Goal: Find contact information: Find contact information

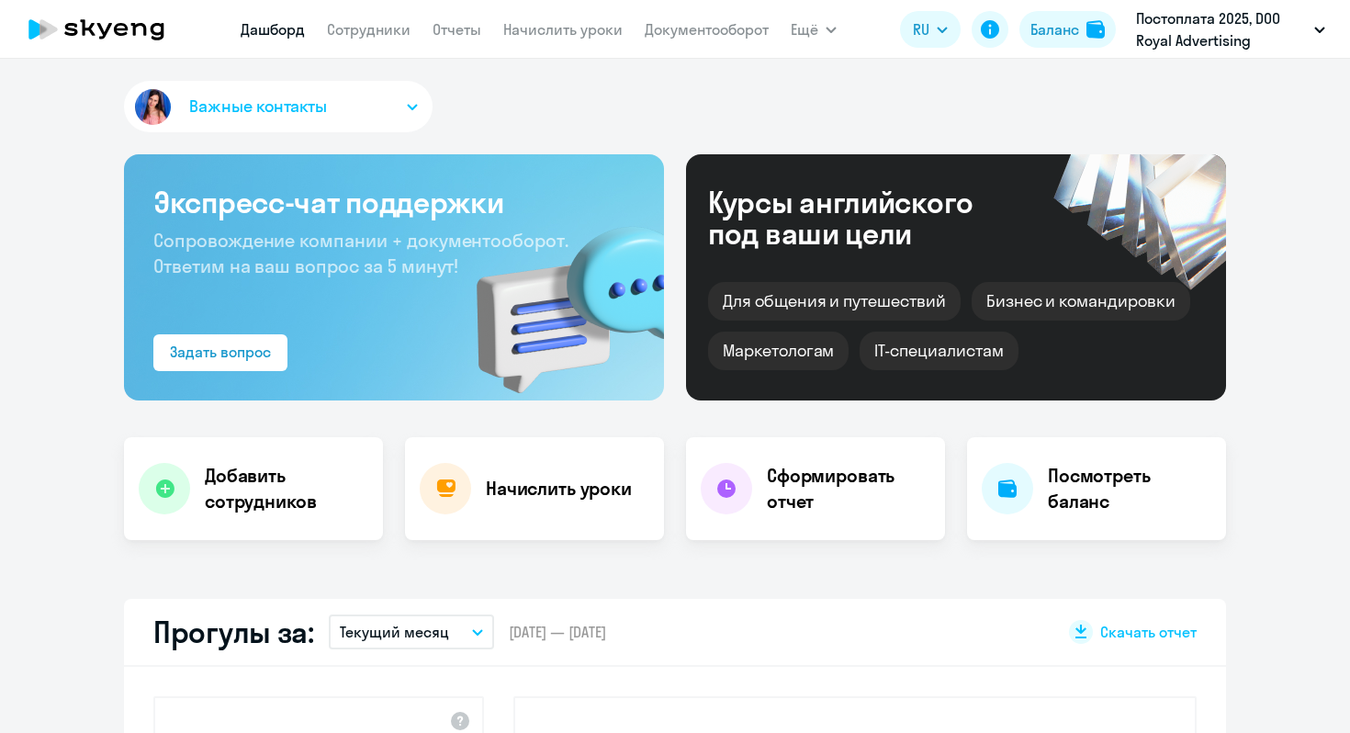
select select "30"
click at [298, 96] on span "Важные контакты" at bounding box center [258, 107] width 138 height 24
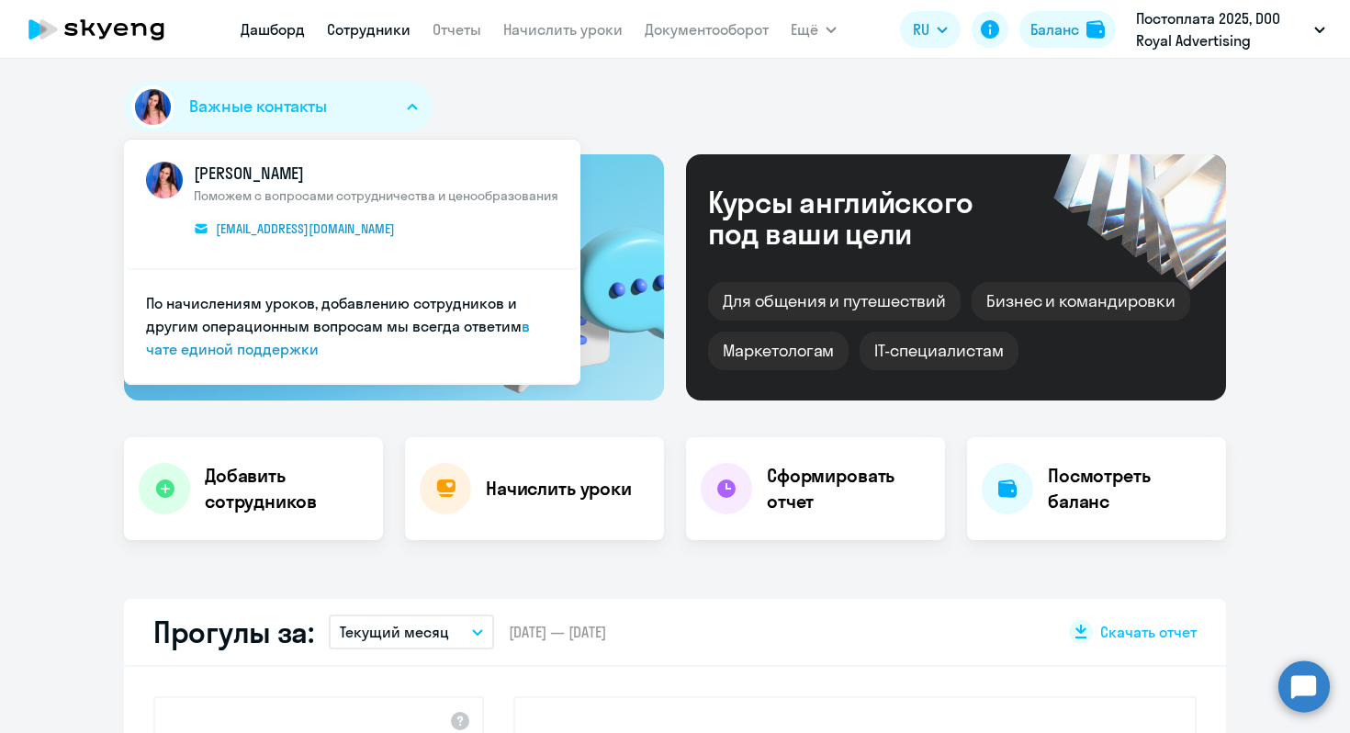
click at [361, 31] on link "Сотрудники" at bounding box center [369, 29] width 84 height 18
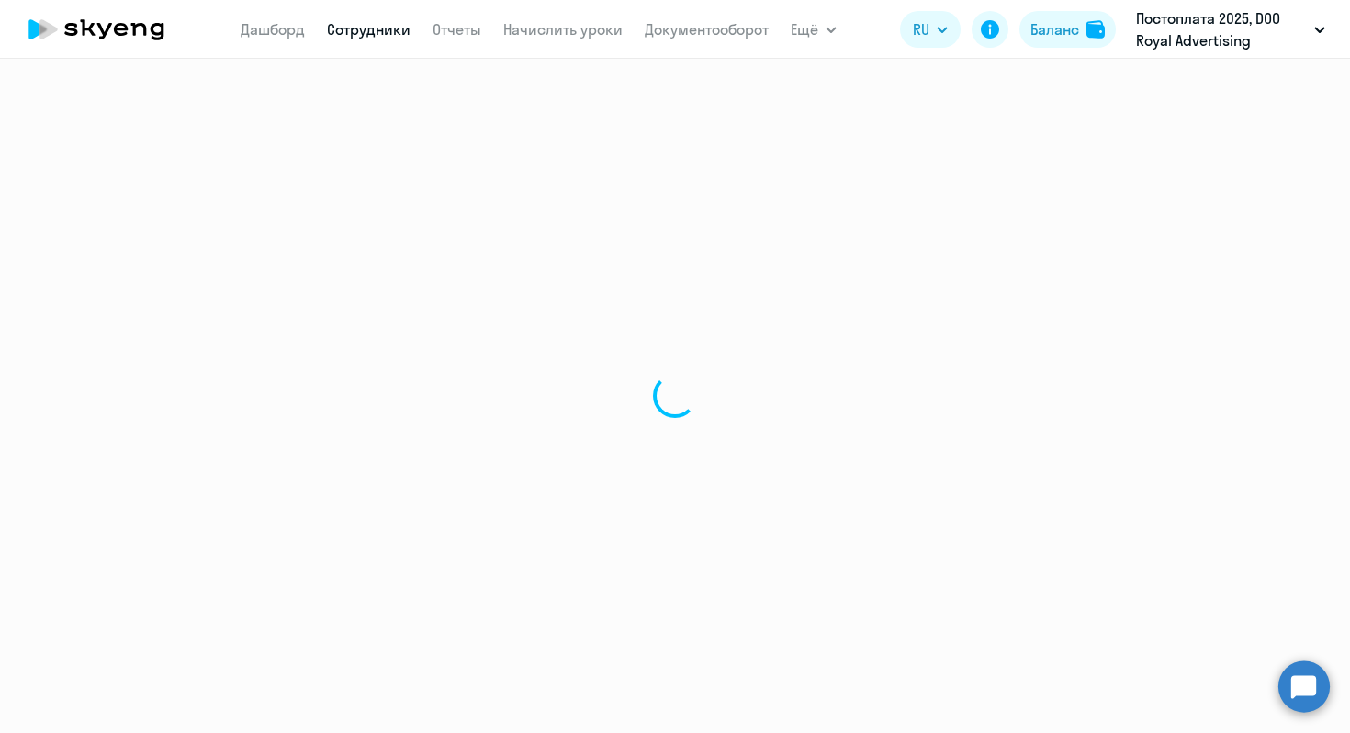
select select "30"
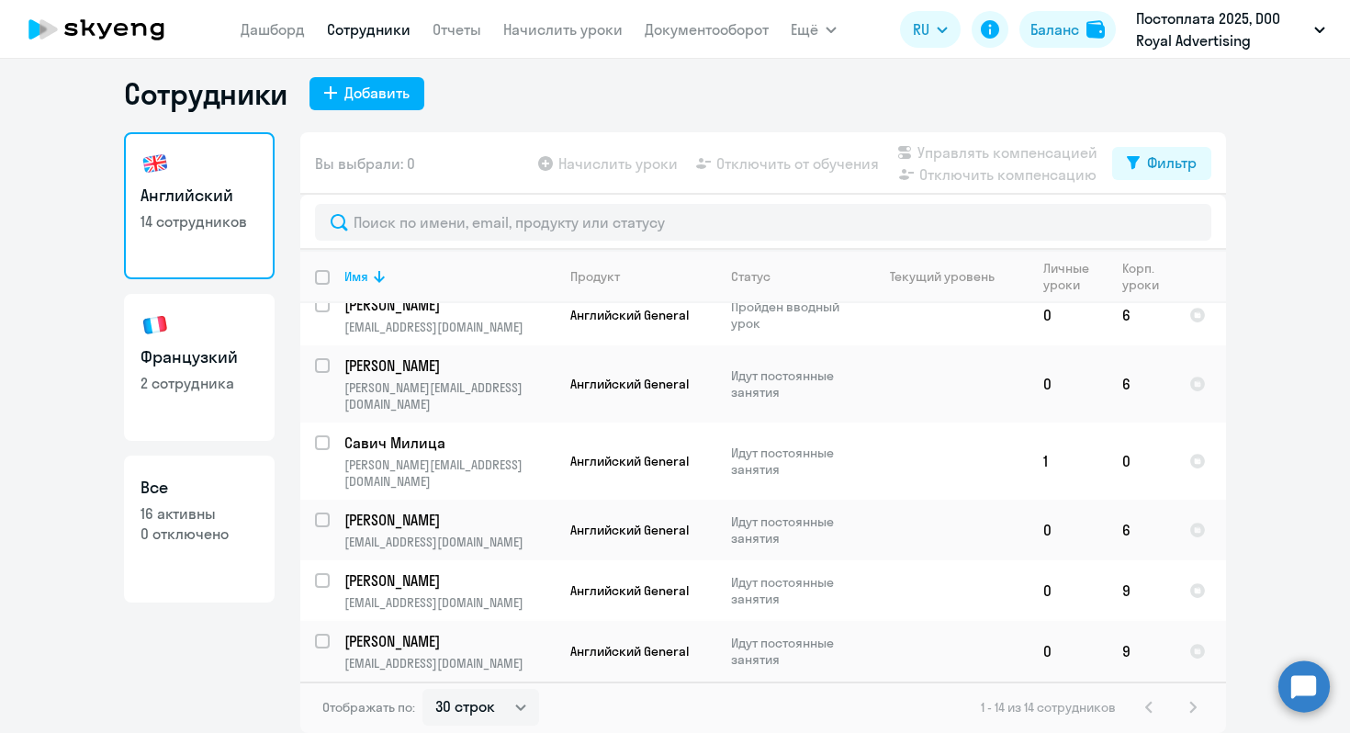
scroll to position [140, 0]
click at [1041, 425] on td "1" at bounding box center [1068, 460] width 79 height 77
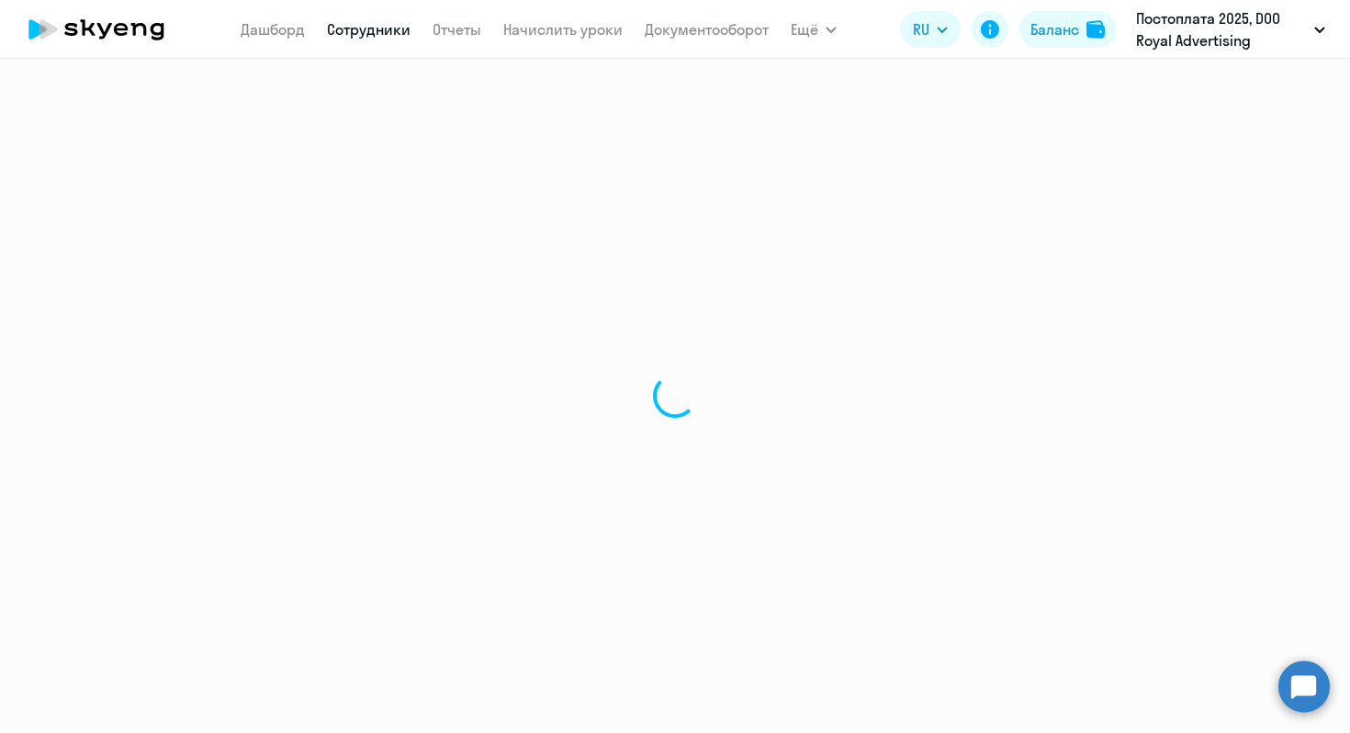
select select "english"
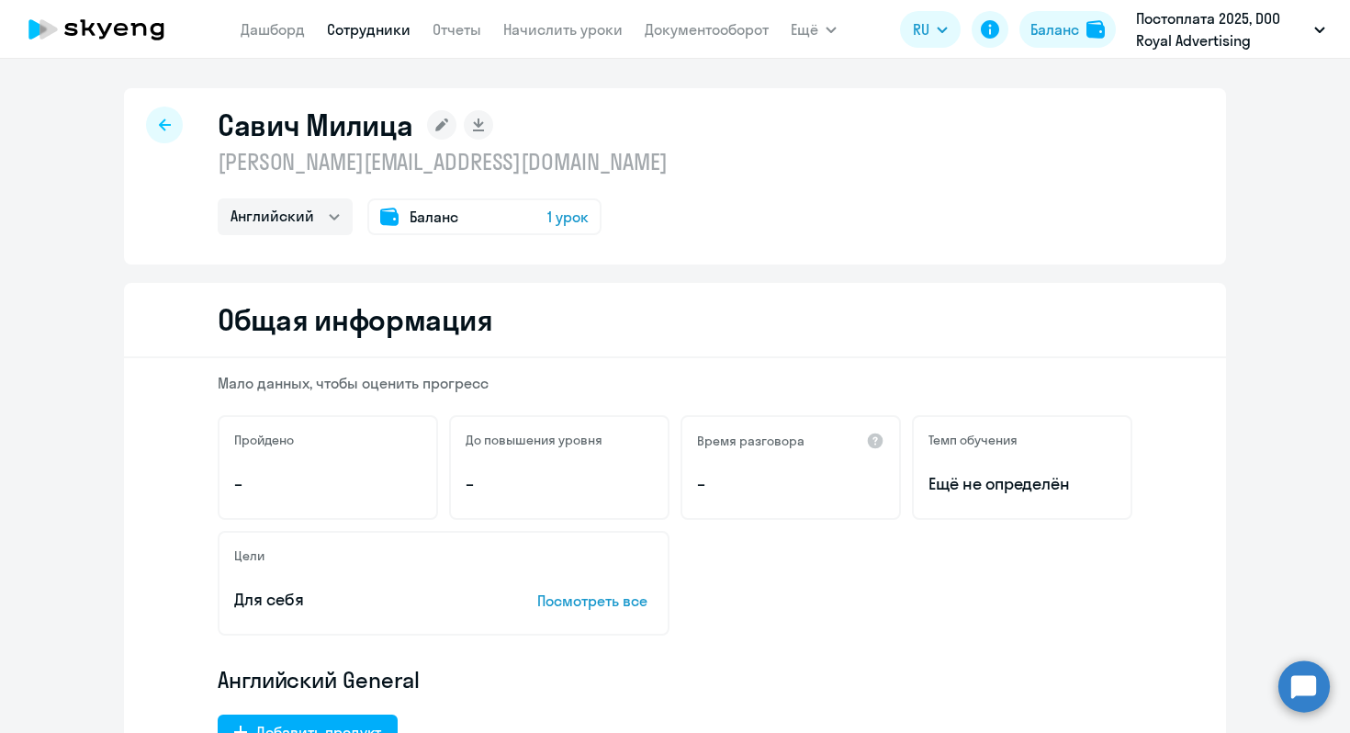
click at [569, 214] on span "1 урок" at bounding box center [567, 217] width 41 height 22
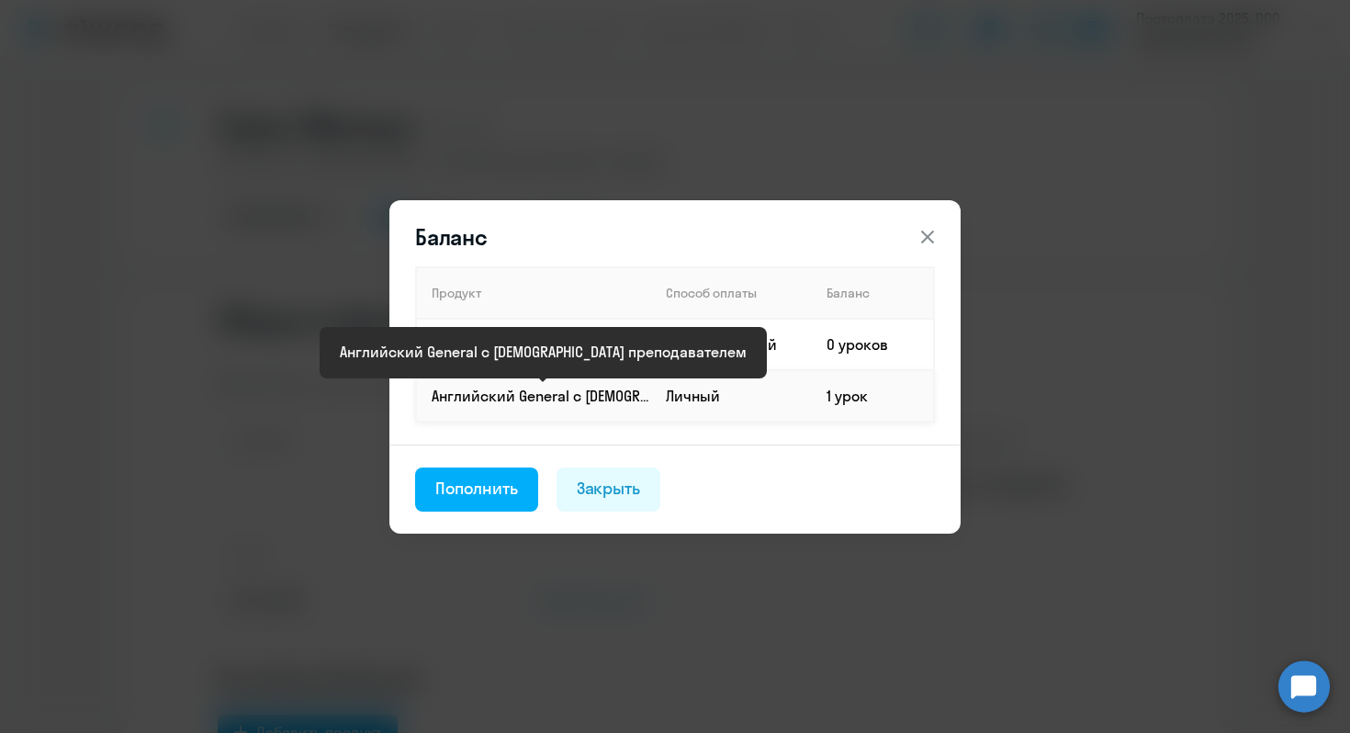
drag, startPoint x: 517, startPoint y: 387, endPoint x: 527, endPoint y: 381, distance: 11.5
click at [517, 387] on p "Английский General с [DEMOGRAPHIC_DATA] преподавателем" at bounding box center [541, 396] width 219 height 20
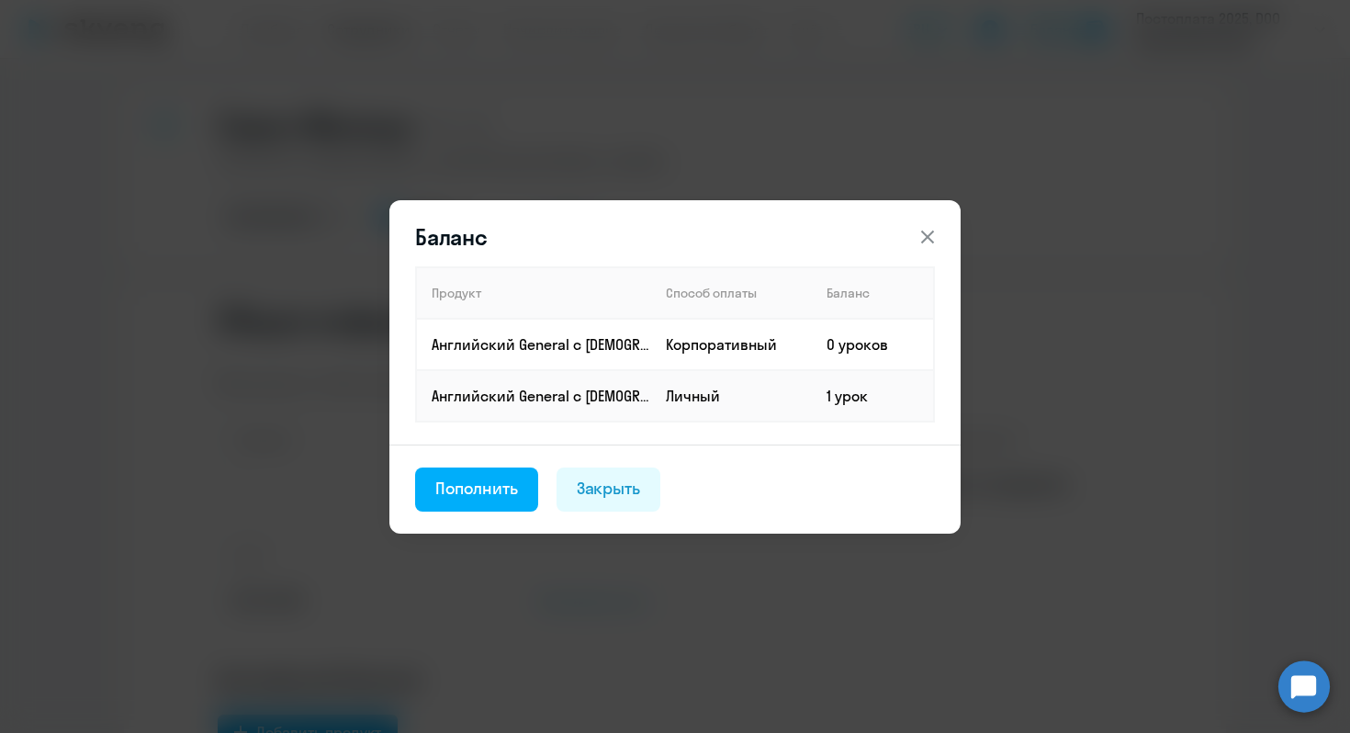
click at [930, 236] on icon at bounding box center [928, 237] width 22 height 22
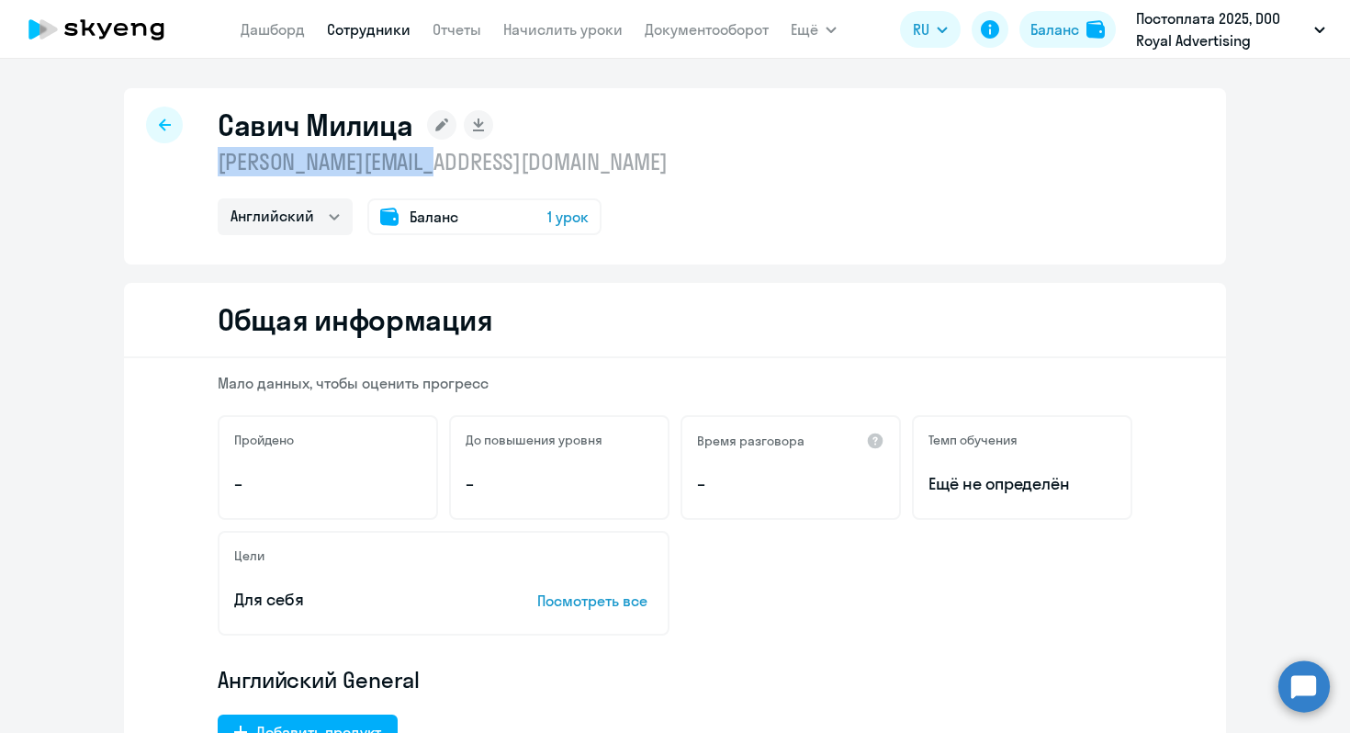
drag, startPoint x: 437, startPoint y: 171, endPoint x: 215, endPoint y: 161, distance: 222.5
click at [218, 161] on p "[PERSON_NAME][EMAIL_ADDRESS][DOMAIN_NAME]" at bounding box center [443, 161] width 450 height 29
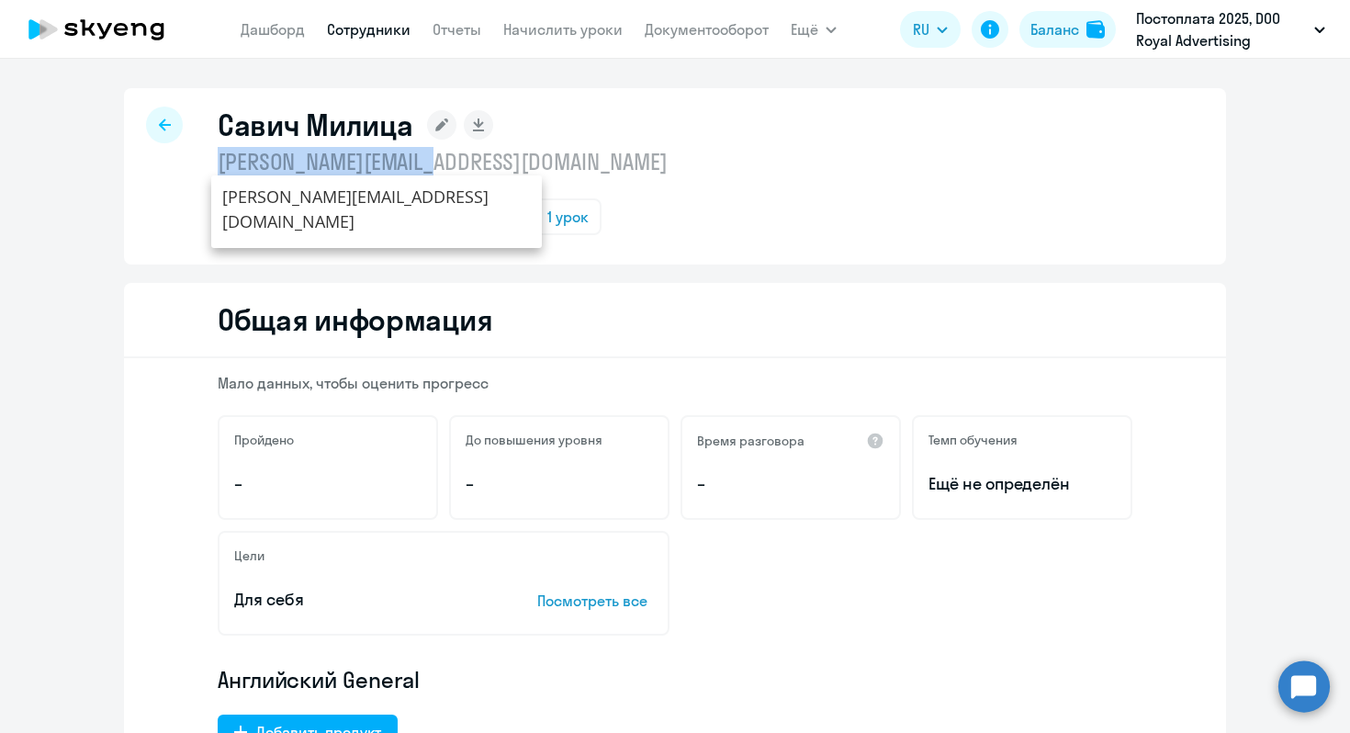
copy p "[PERSON_NAME][EMAIL_ADDRESS][DOMAIN_NAME]"
